Goal: Information Seeking & Learning: Learn about a topic

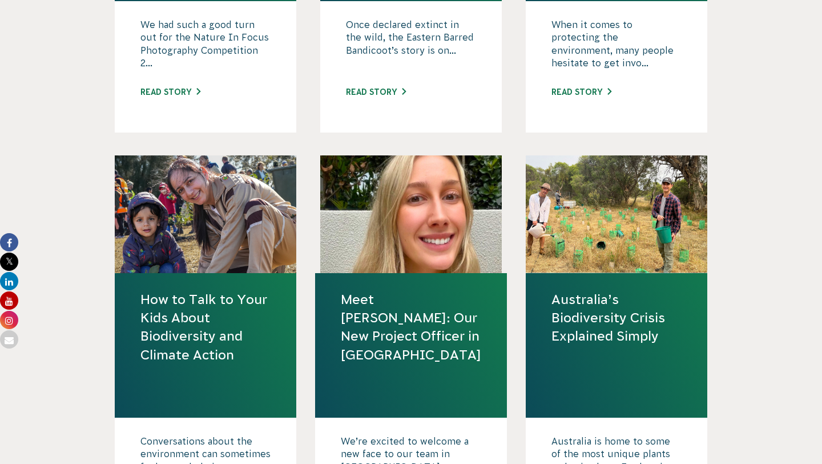
scroll to position [839, 0]
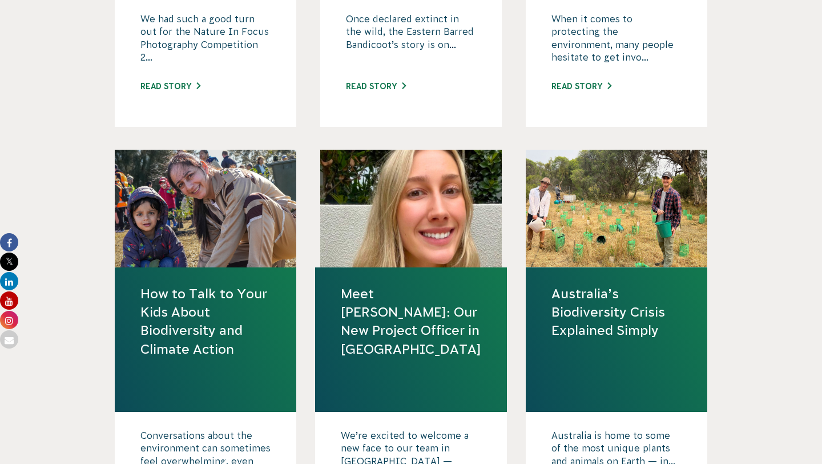
click at [238, 325] on link "How to Talk to Your Kids About Biodiversity and Climate Action" at bounding box center [205, 321] width 130 height 74
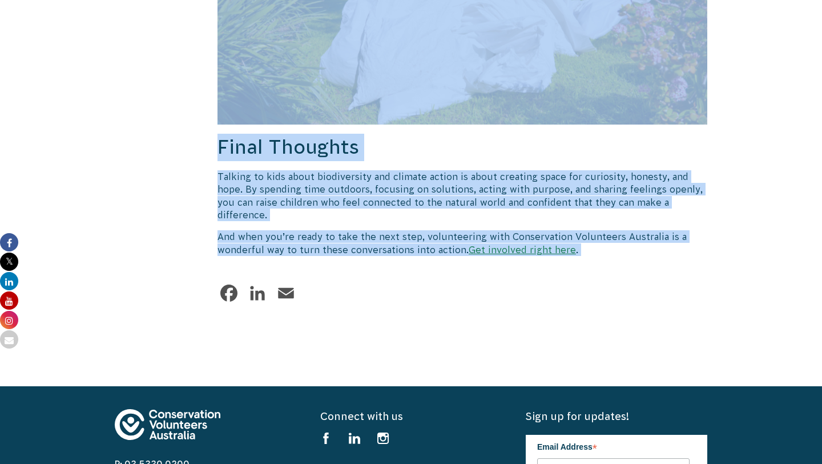
scroll to position [1811, 0]
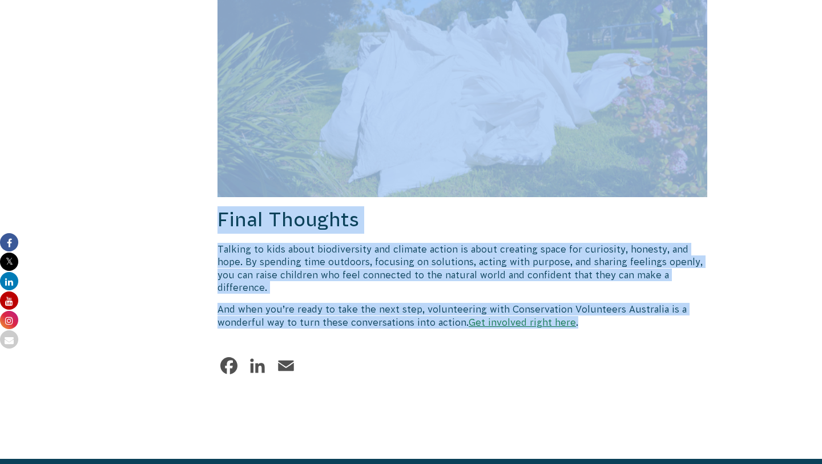
drag, startPoint x: 219, startPoint y: 130, endPoint x: 590, endPoint y: 312, distance: 414.2
copy div "Lor ip Dolo si Amet Cons Adipi Elitseddoeiu tem Incidid Utlabo Etdoloremagna al…"
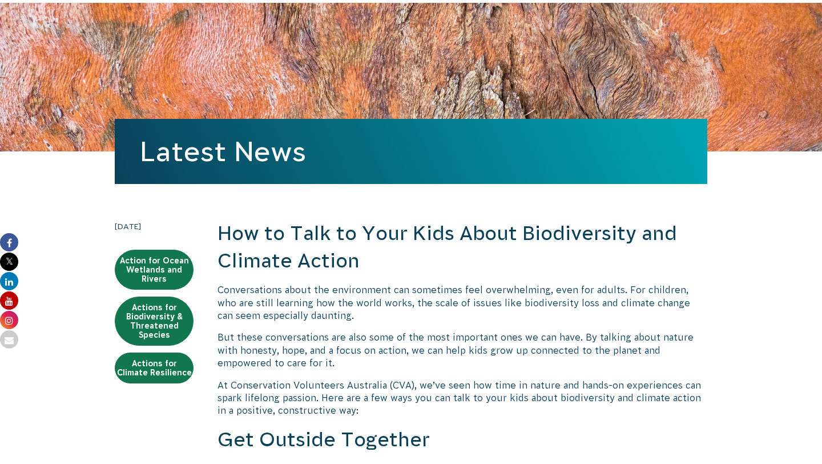
scroll to position [138, 0]
